Goal: Information Seeking & Learning: Learn about a topic

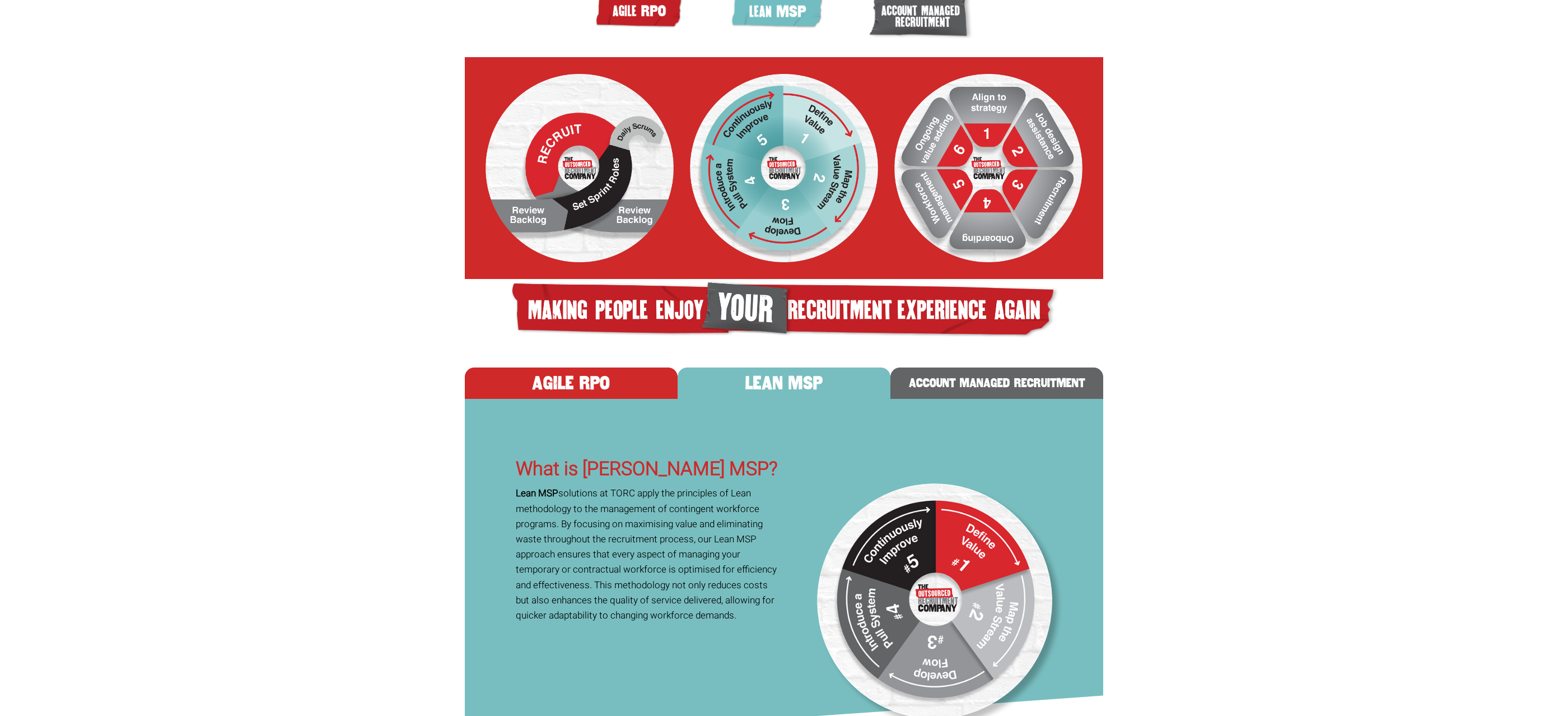
scroll to position [331, 0]
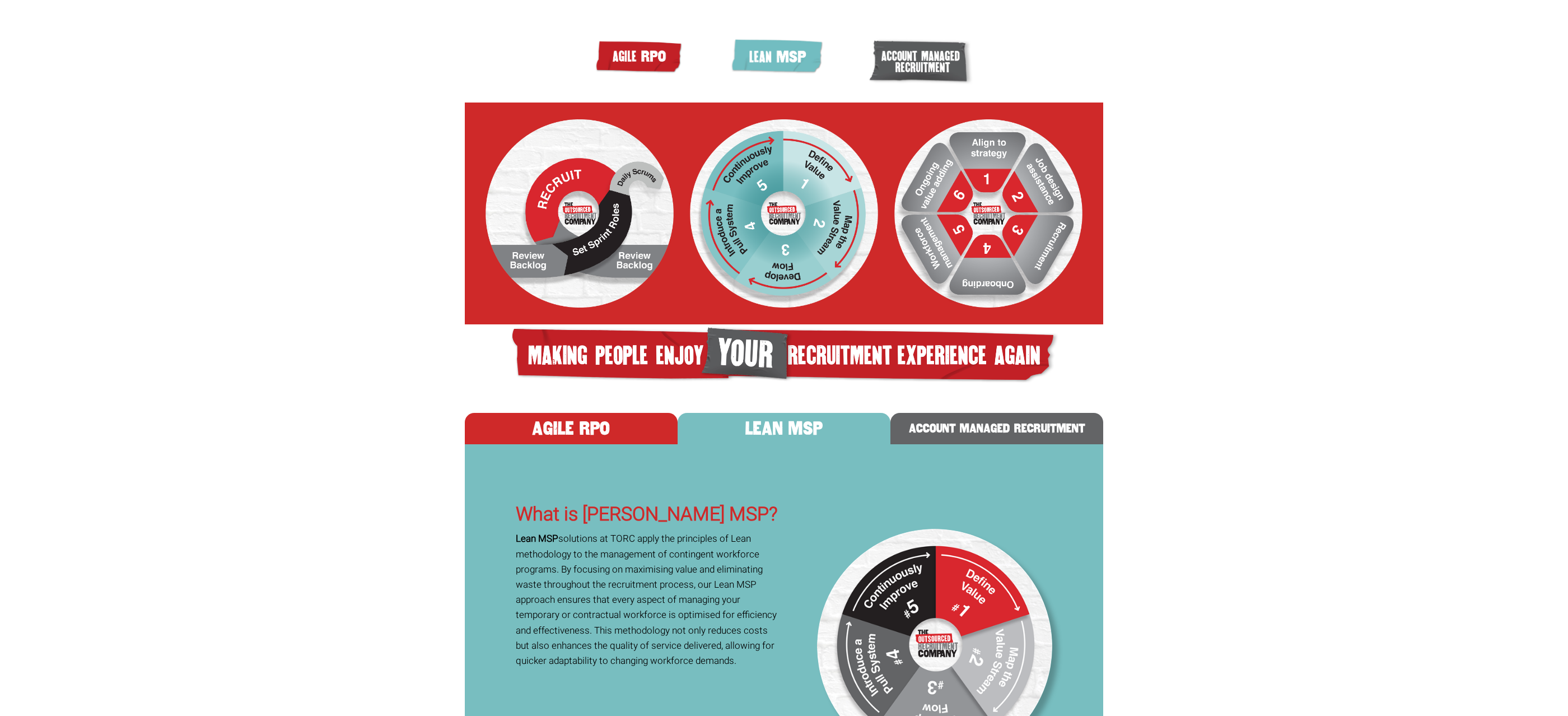
click at [556, 444] on button "AGILE RPO" at bounding box center [572, 429] width 213 height 32
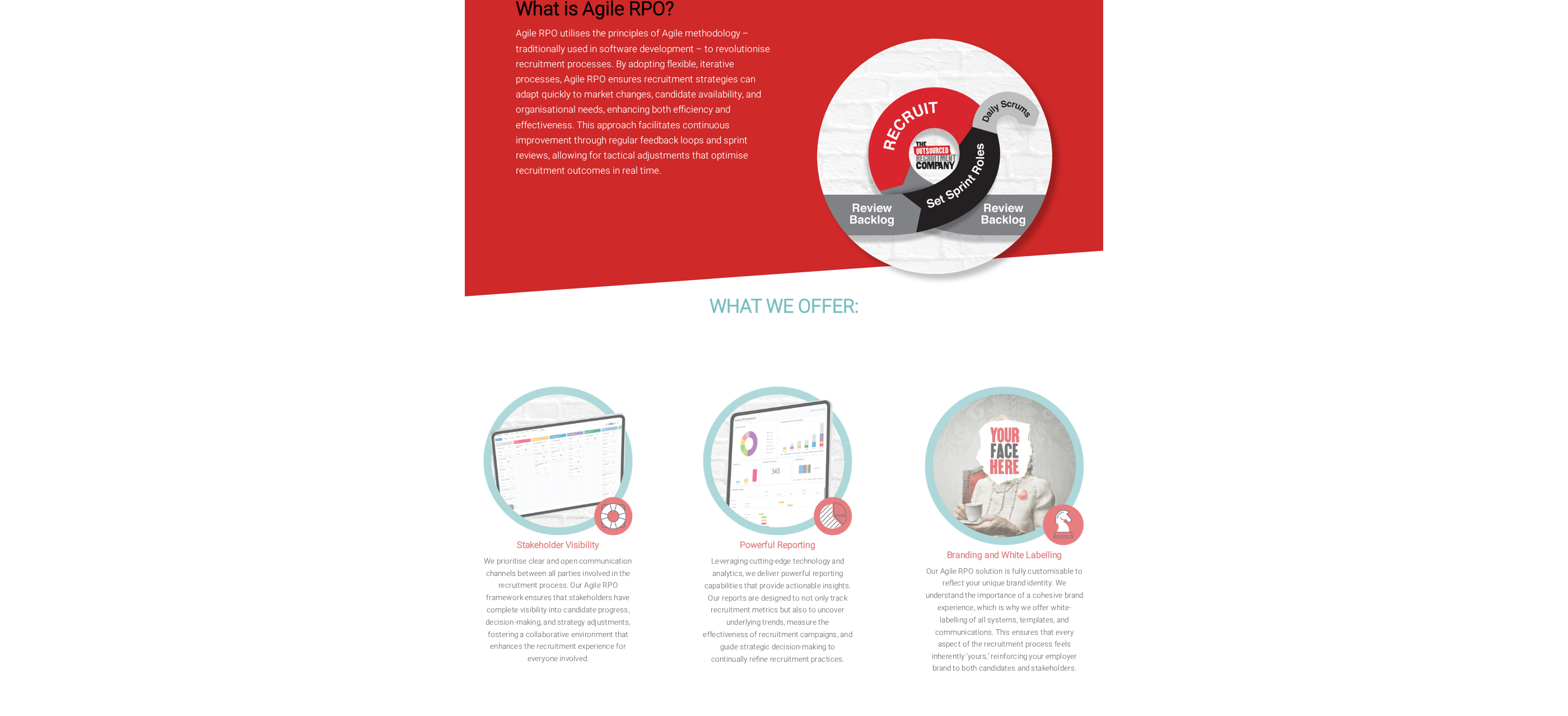
scroll to position [835, 0]
drag, startPoint x: 985, startPoint y: 186, endPoint x: 1060, endPoint y: 2, distance: 198.7
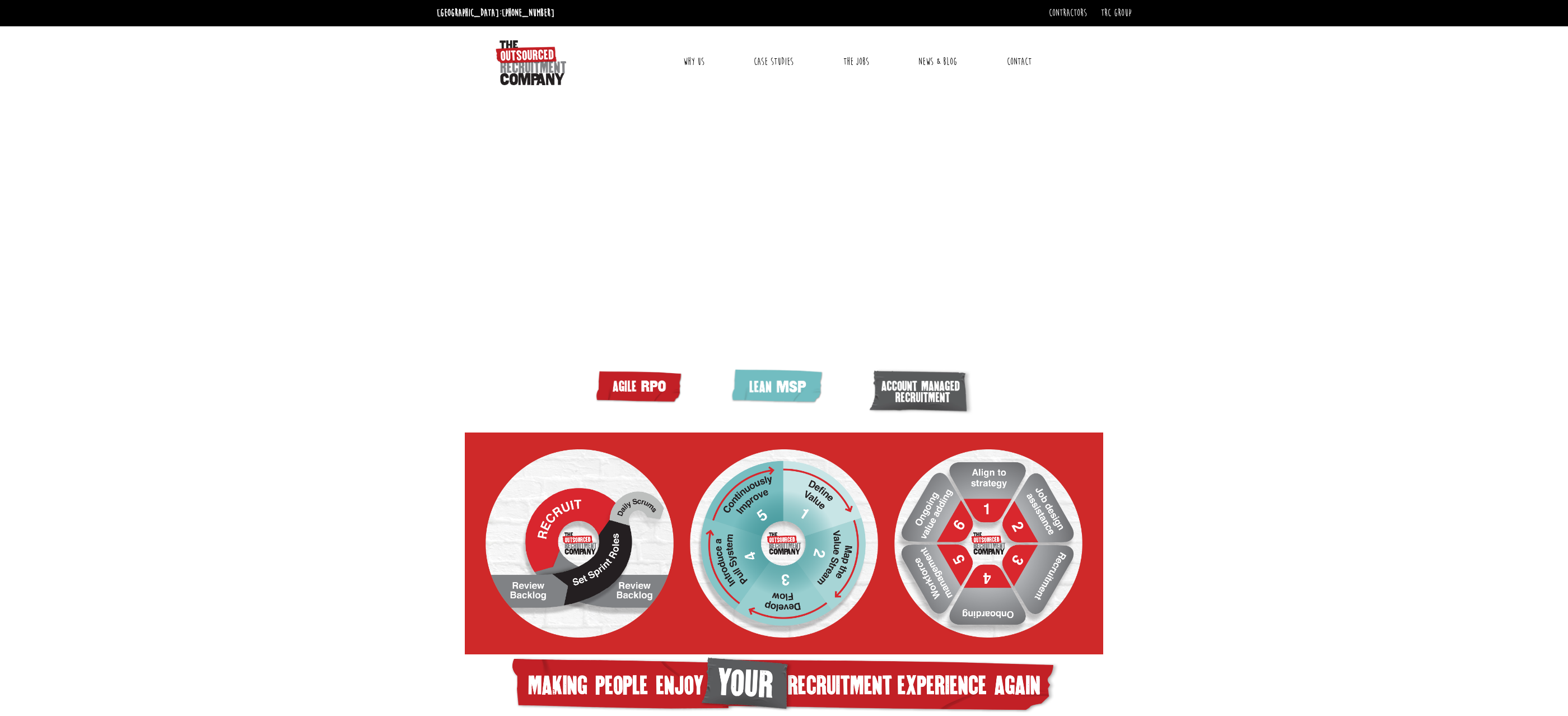
scroll to position [0, 0]
click at [769, 60] on link "Case Studies" at bounding box center [774, 62] width 57 height 28
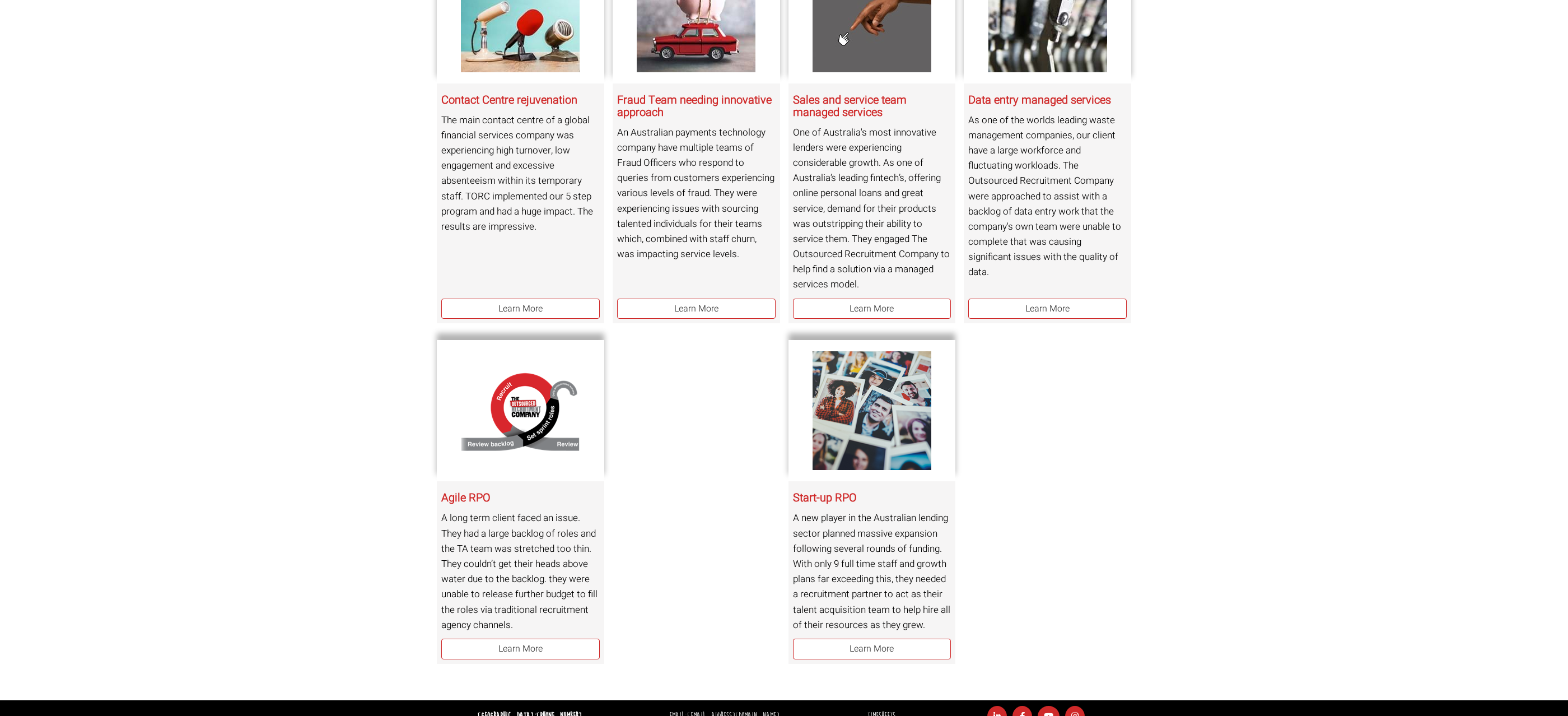
scroll to position [276, 0]
click at [521, 643] on link "Learn More" at bounding box center [520, 648] width 158 height 21
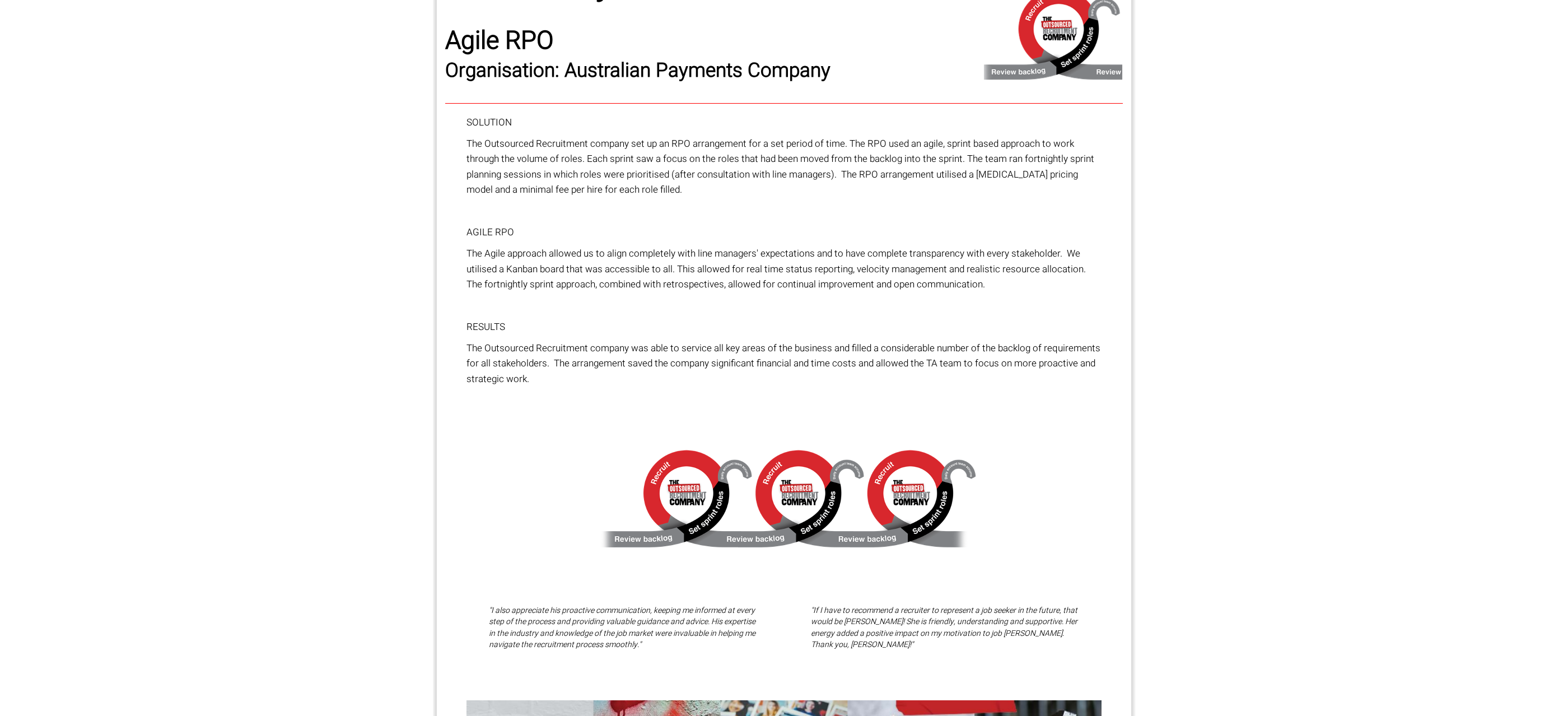
scroll to position [94, 0]
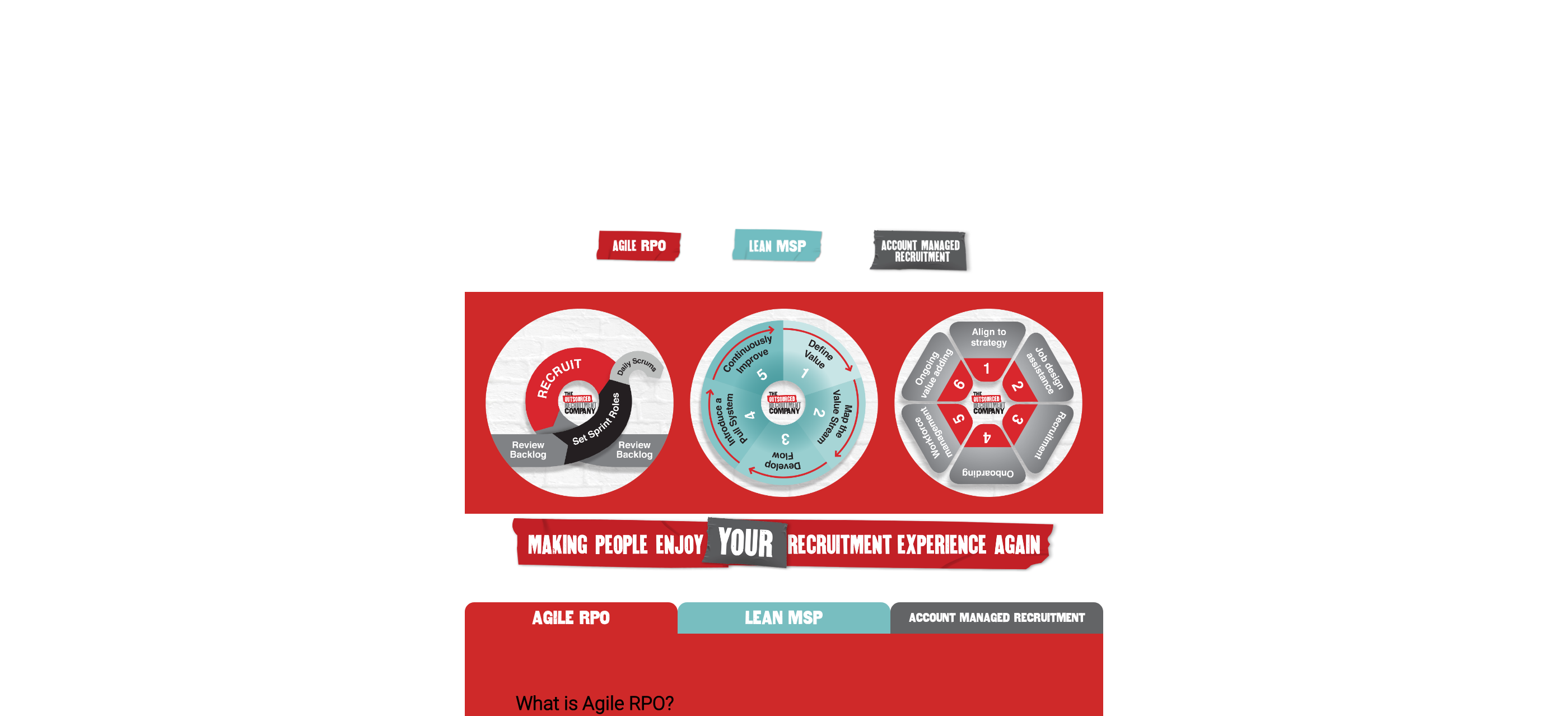
scroll to position [150, 0]
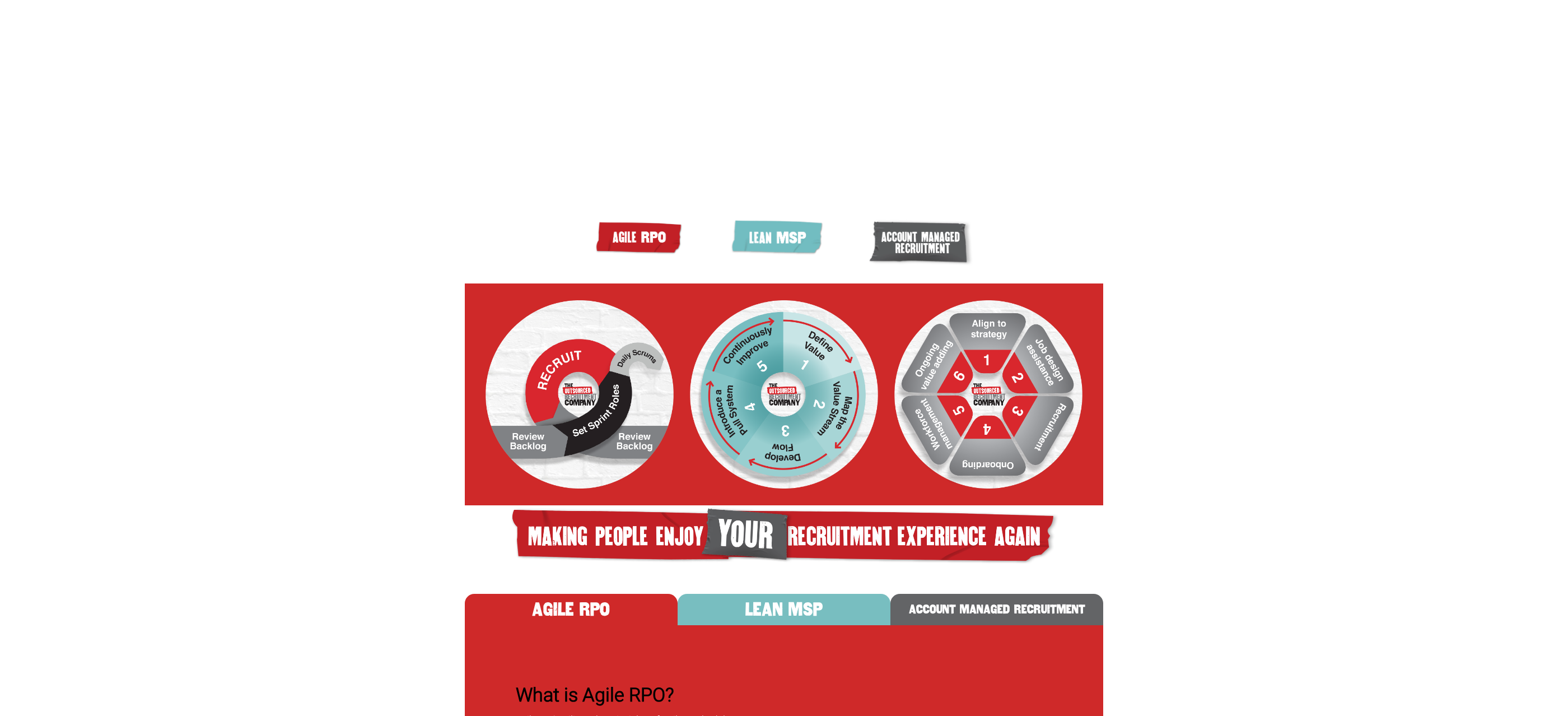
drag, startPoint x: 702, startPoint y: 578, endPoint x: 755, endPoint y: 1, distance: 579.4
